Goal: Task Accomplishment & Management: Use online tool/utility

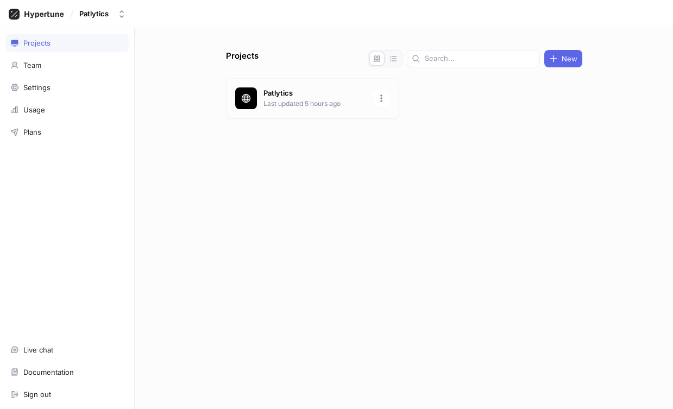
click at [276, 96] on p "Patlytics" at bounding box center [314, 93] width 103 height 11
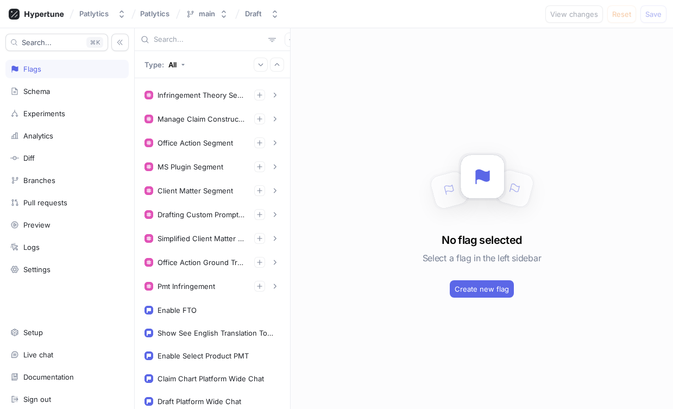
scroll to position [453, 0]
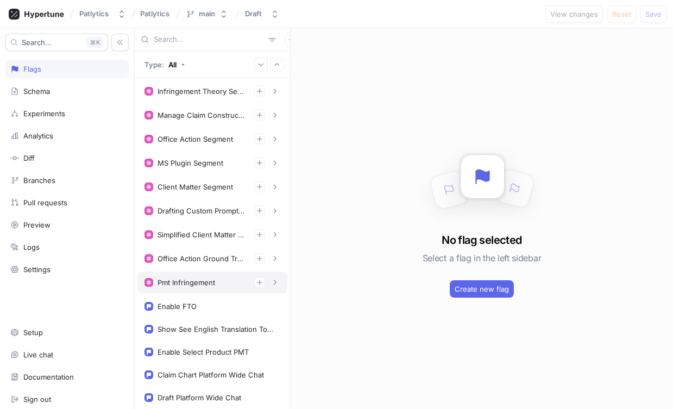
click at [203, 284] on div "Pmt Infringement" at bounding box center [187, 282] width 58 height 9
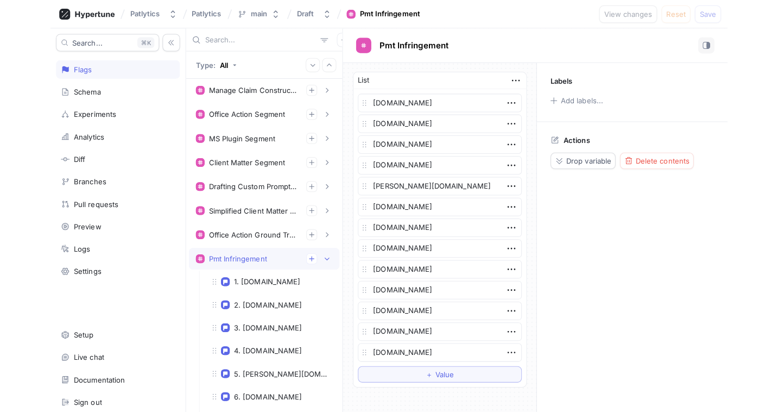
scroll to position [479, 0]
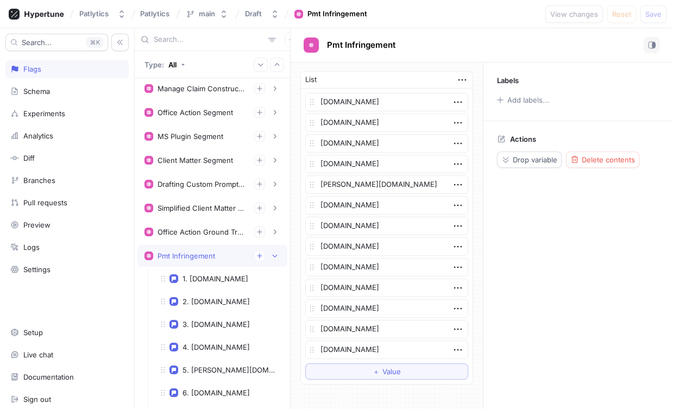
click at [212, 257] on div "Pmt Infringement" at bounding box center [187, 256] width 58 height 9
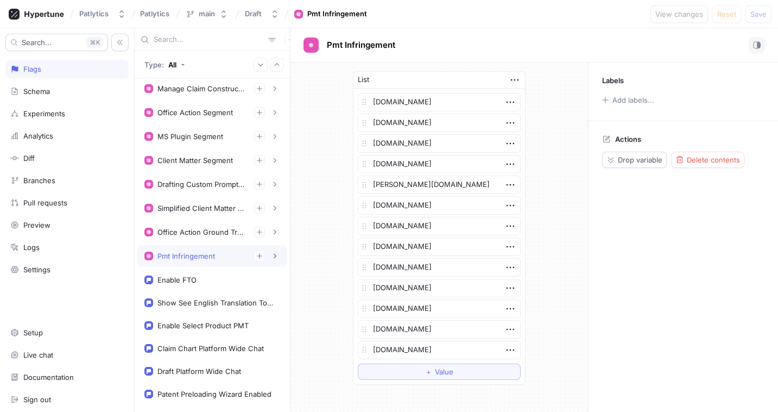
click at [213, 253] on div "Pmt Infringement" at bounding box center [187, 256] width 58 height 9
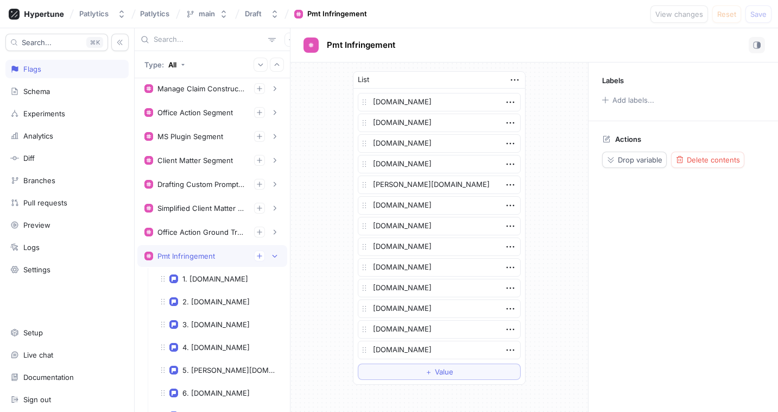
click at [213, 253] on div "Pmt Infringement" at bounding box center [187, 256] width 58 height 9
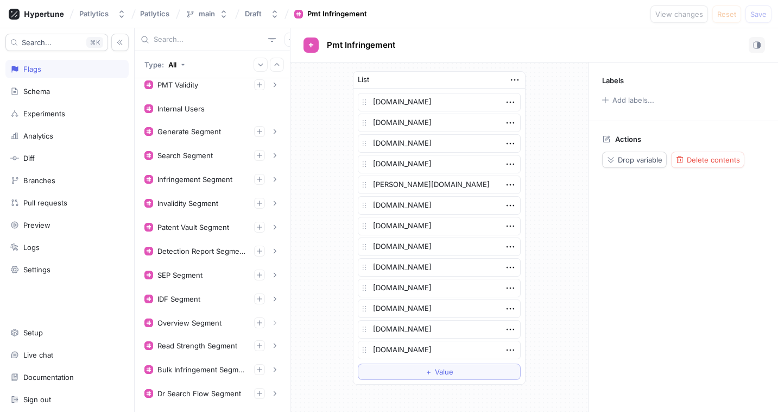
scroll to position [0, 0]
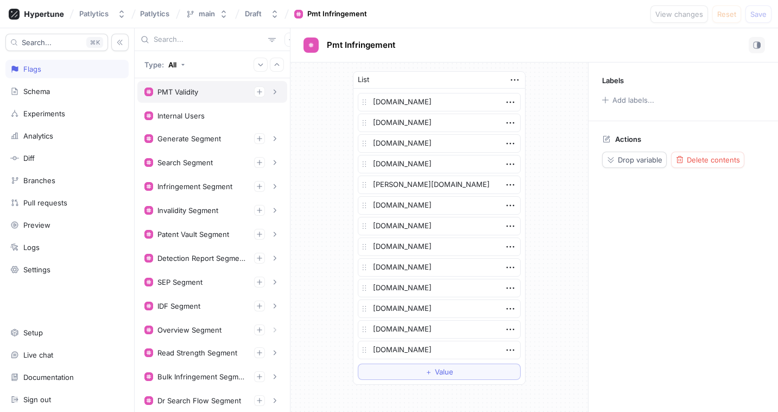
click at [205, 91] on div "PMT Validity" at bounding box center [213, 91] width 136 height 11
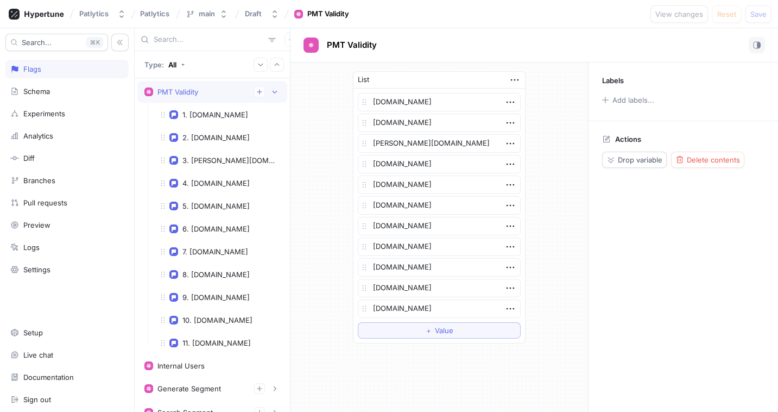
click at [227, 89] on div "PMT Validity" at bounding box center [213, 91] width 136 height 11
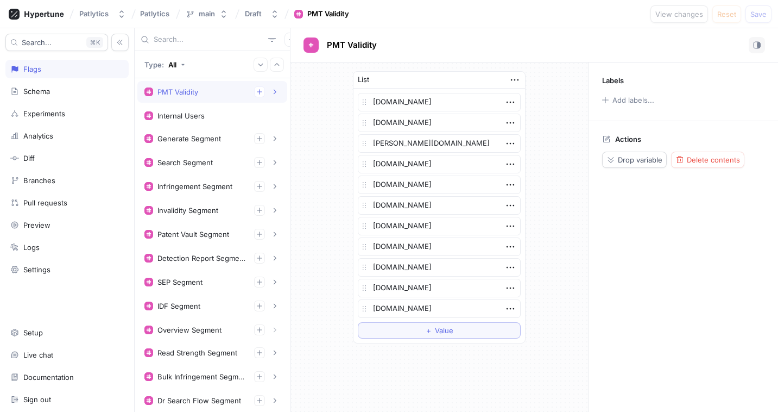
click at [227, 89] on div "PMT Validity" at bounding box center [213, 91] width 136 height 11
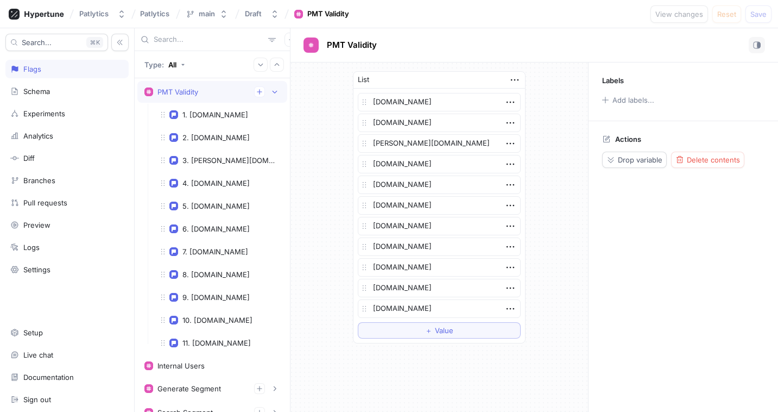
click at [227, 89] on div "PMT Validity" at bounding box center [213, 91] width 136 height 11
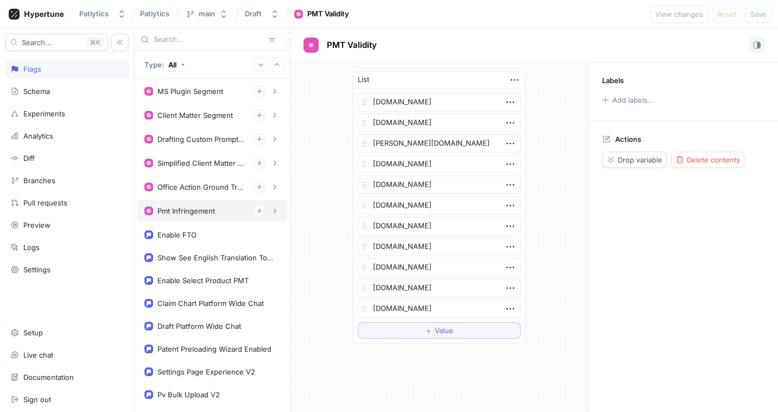
scroll to position [524, 0]
click at [203, 209] on div "Pmt Infringement" at bounding box center [187, 211] width 58 height 9
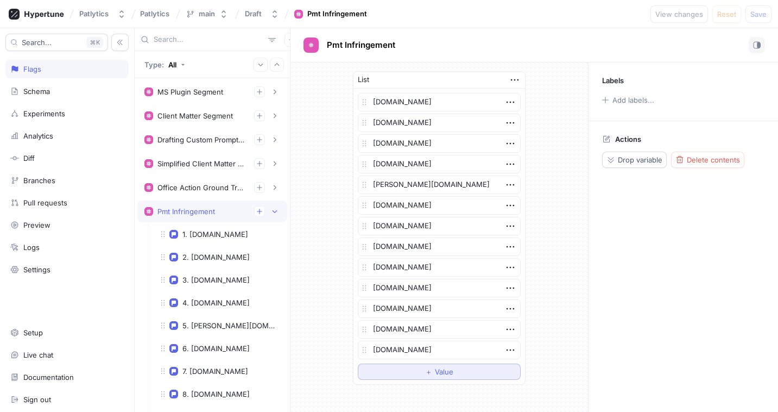
click at [426, 375] on span "＋" at bounding box center [428, 371] width 7 height 7
type textarea "x"
type textarea "h"
type textarea "x"
type textarea "ha"
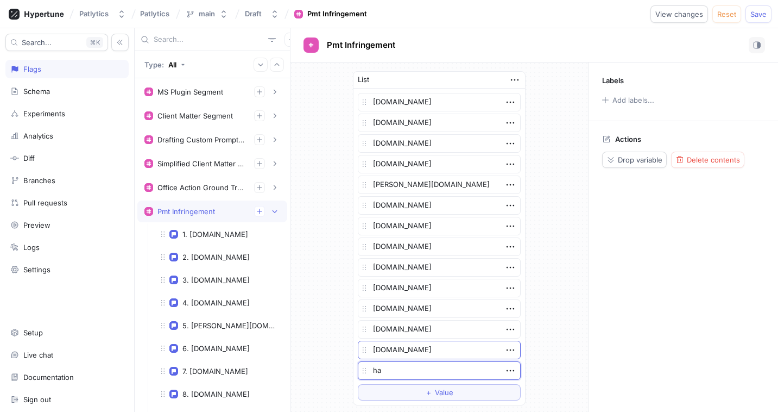
type textarea "x"
type textarea "har"
type textarea "x"
type textarea "[PERSON_NAME]"
type textarea "x"
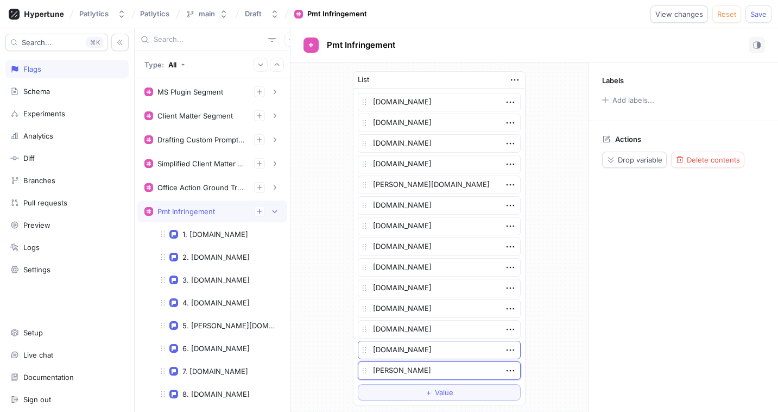
type textarea "[PERSON_NAME]"
type textarea "x"
type textarea "harnes"
type textarea "x"
type textarea "harness"
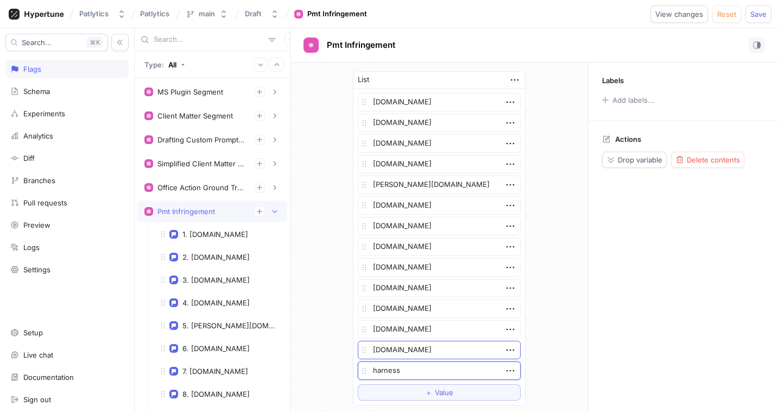
type textarea "x"
type textarea "harnessi"
type textarea "x"
type textarea "harnessip"
type textarea "x"
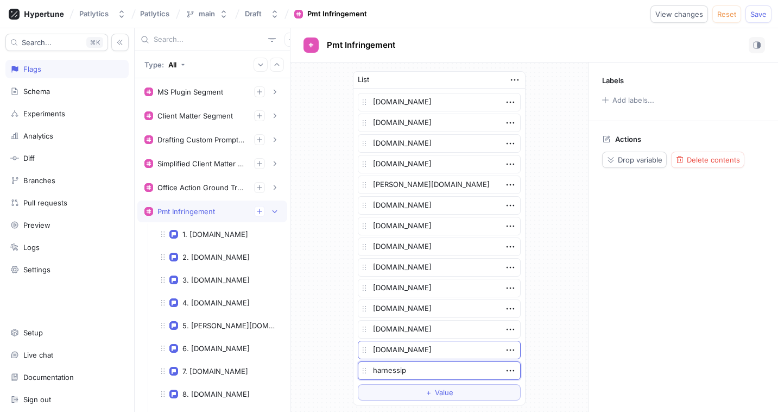
type textarea "harnessip."
type textarea "x"
type textarea "harnessip.c"
type textarea "x"
type textarea "[DOMAIN_NAME]"
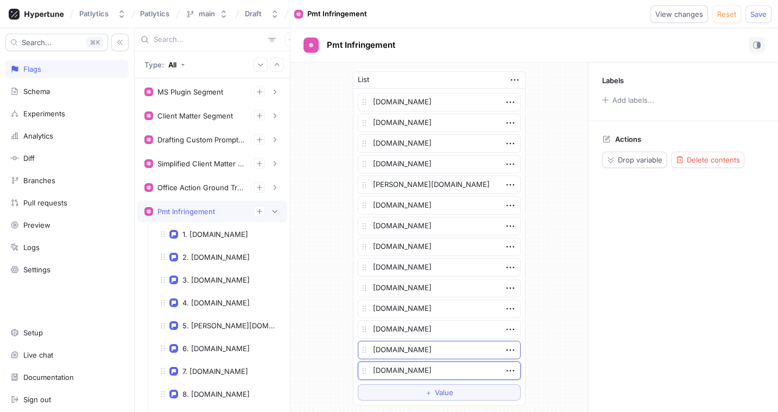
type textarea "x"
type textarea "[DOMAIN_NAME]"
click at [673, 11] on span "Save" at bounding box center [759, 14] width 16 height 7
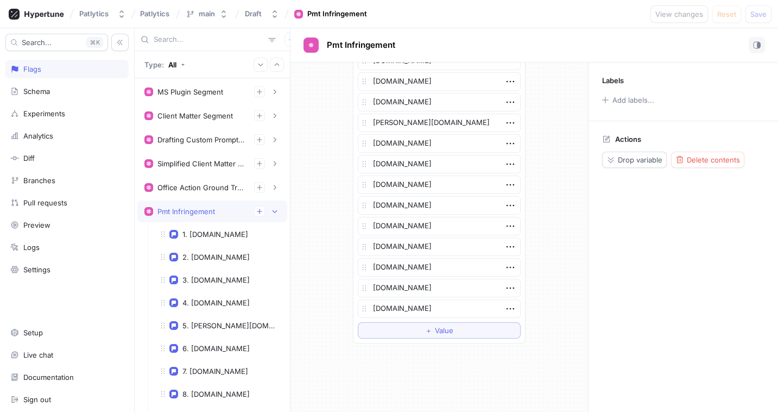
click at [209, 214] on div "Pmt Infringement" at bounding box center [187, 211] width 58 height 9
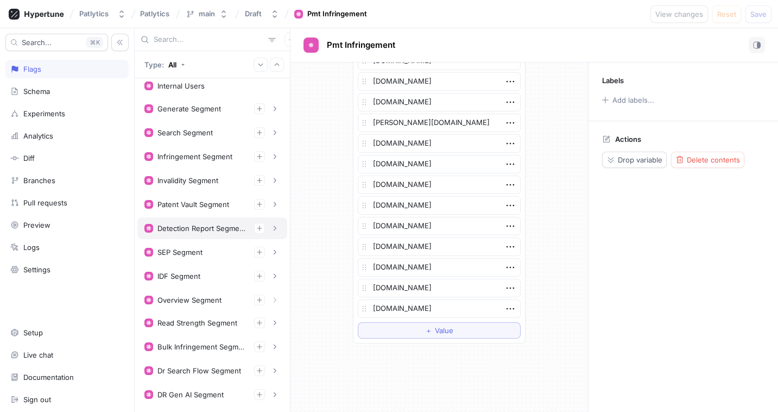
scroll to position [0, 0]
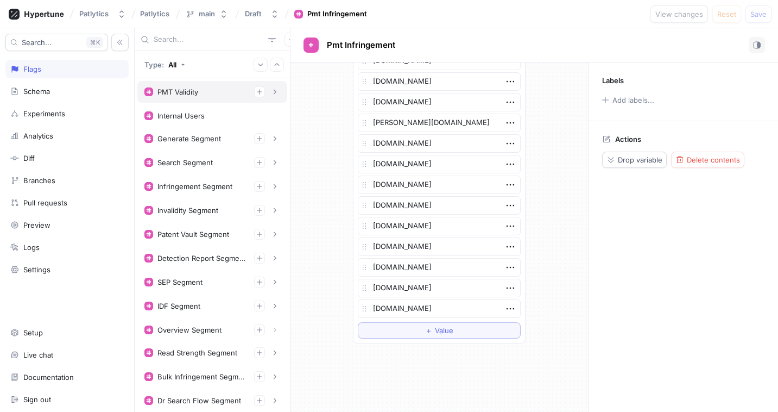
click at [191, 92] on div "PMT Validity" at bounding box center [178, 91] width 41 height 9
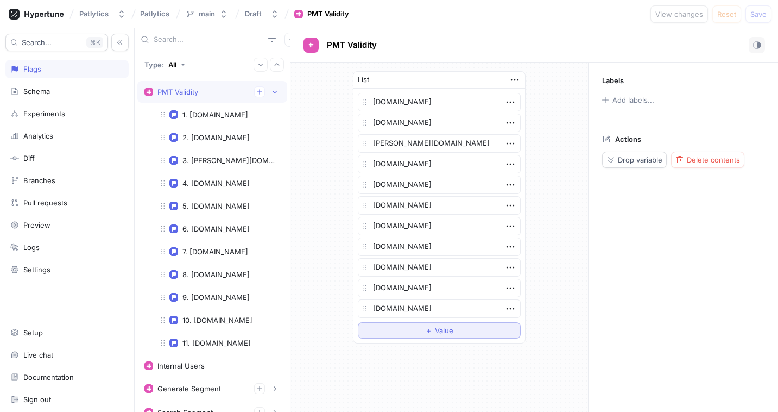
click at [433, 334] on button "＋ Value" at bounding box center [439, 330] width 163 height 16
type textarea "x"
type textarea "h"
type textarea "x"
type textarea "ha"
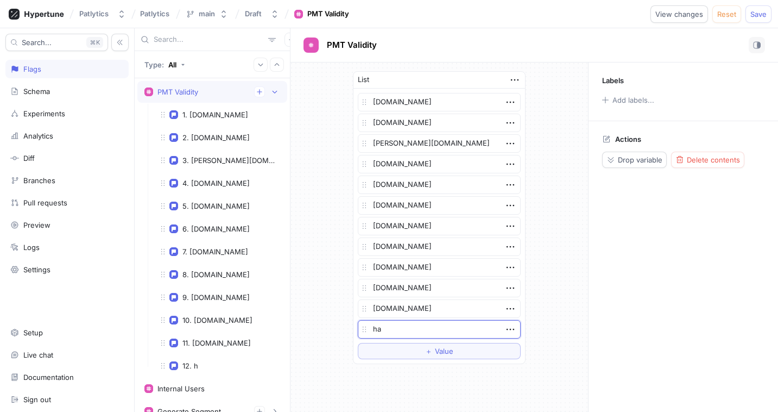
type textarea "x"
type textarea "har"
type textarea "x"
type textarea "[PERSON_NAME]"
type textarea "x"
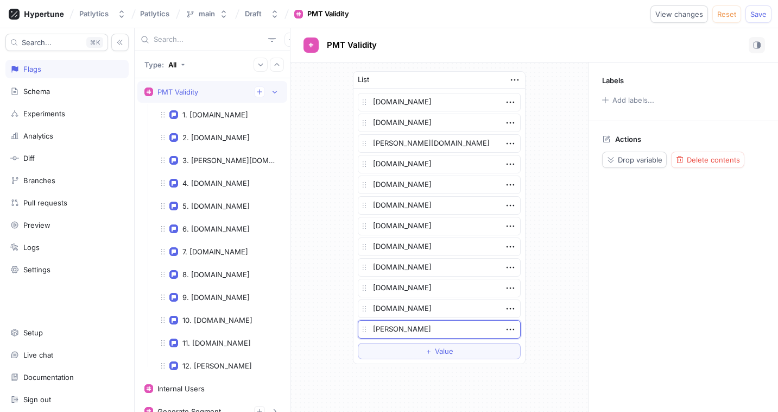
type textarea "[PERSON_NAME]"
type textarea "x"
type textarea "harnes"
type textarea "x"
type textarea "harness"
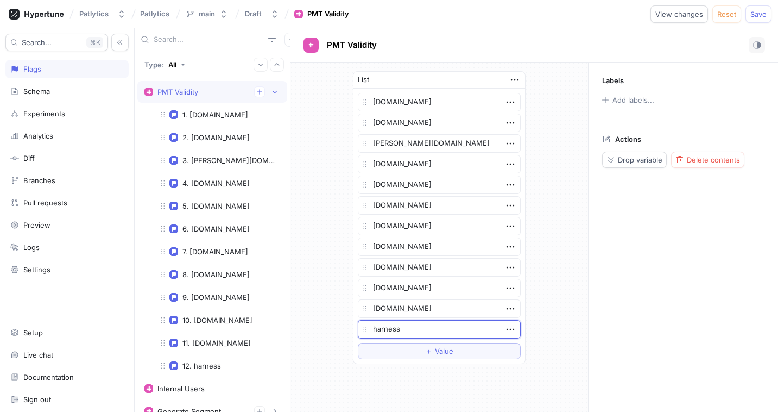
type textarea "x"
type textarea "harnessi"
type textarea "x"
type textarea "harnessip"
type textarea "x"
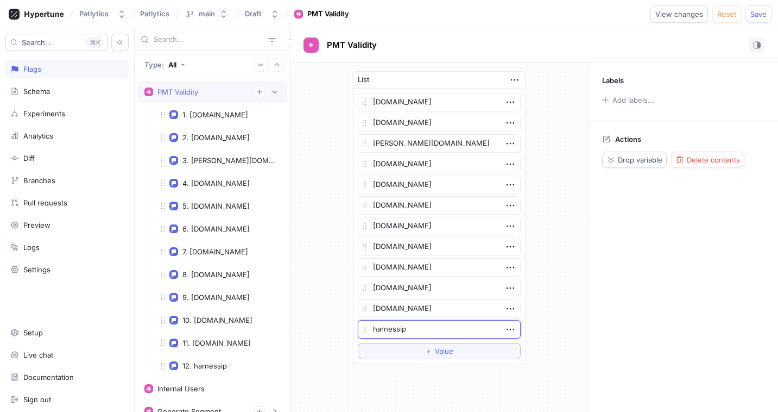
type textarea "harnessip."
type textarea "x"
type textarea "[DOMAIN_NAME]"
type textarea "x"
type textarea "[DOMAIN_NAME]"
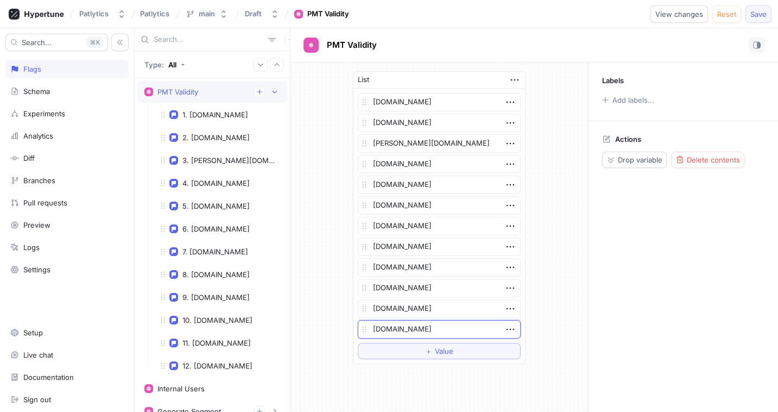
click at [673, 10] on button "Save" at bounding box center [759, 13] width 26 height 17
type textarea "x"
